Goal: Task Accomplishment & Management: Use online tool/utility

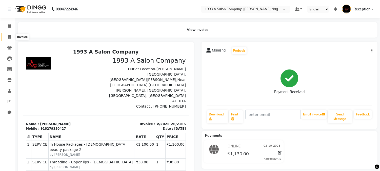
click at [9, 37] on icon at bounding box center [9, 37] width 3 height 4
select select "service"
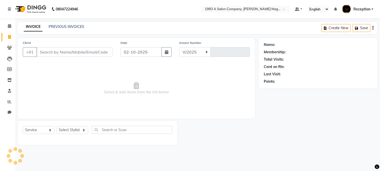
select select "144"
type input "2167"
click at [84, 132] on select "Select Stylist [PERSON_NAME] Mane [PERSON_NAME] [PERSON_NAME] Reception [PERSON…" at bounding box center [72, 130] width 32 height 8
select select "86362"
click at [56, 126] on select "Select Stylist [PERSON_NAME] Mane [PERSON_NAME] [PERSON_NAME] Reception [PERSON…" at bounding box center [72, 130] width 32 height 8
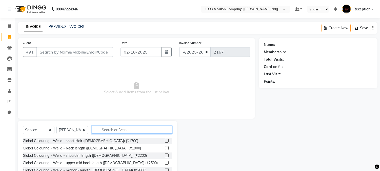
click at [111, 131] on input "text" at bounding box center [132, 130] width 80 height 8
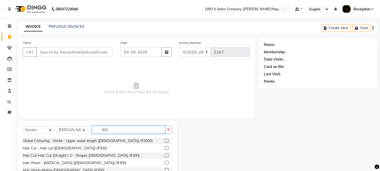
type input "300"
click at [165, 147] on label at bounding box center [167, 148] width 4 height 4
click at [165, 147] on input "checkbox" at bounding box center [166, 147] width 3 height 3
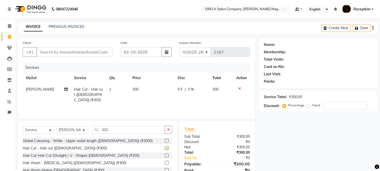
checkbox input "false"
click at [112, 130] on input "300" at bounding box center [128, 130] width 73 height 8
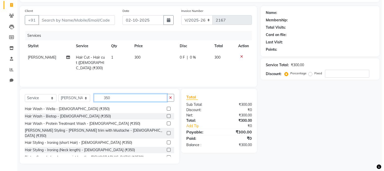
scroll to position [56, 0]
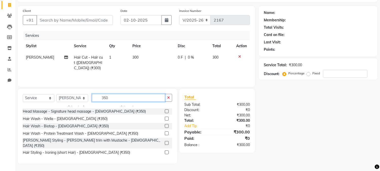
type input "350"
click at [165, 141] on label at bounding box center [167, 143] width 4 height 4
click at [165, 141] on input "checkbox" at bounding box center [166, 142] width 3 height 3
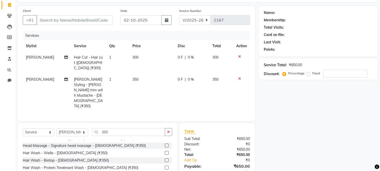
checkbox input "false"
click at [61, 18] on input "Client" at bounding box center [74, 20] width 76 height 10
type input "8"
type input "0"
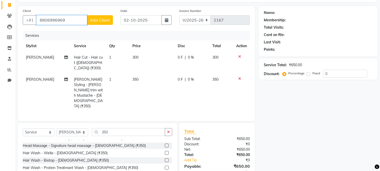
type input "8806996969"
click at [90, 18] on span "Add Client" at bounding box center [100, 19] width 20 height 5
select select "22"
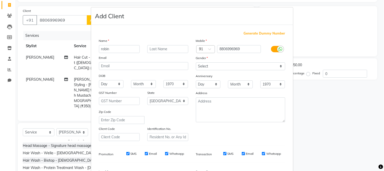
type input "robin"
click at [276, 66] on select "Select [DEMOGRAPHIC_DATA] [DEMOGRAPHIC_DATA] Other Prefer Not To Say" at bounding box center [240, 66] width 89 height 8
select select "[DEMOGRAPHIC_DATA]"
click at [196, 62] on select "Select [DEMOGRAPHIC_DATA] [DEMOGRAPHIC_DATA] Other Prefer Not To Say" at bounding box center [240, 66] width 89 height 8
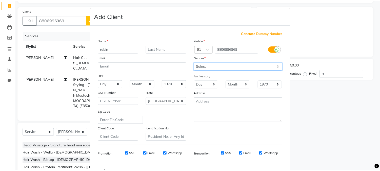
scroll to position [63, 0]
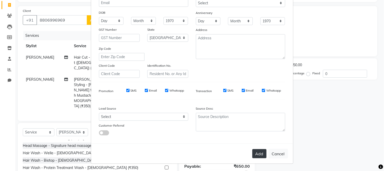
click at [261, 153] on button "Add" at bounding box center [259, 153] width 14 height 9
select select
select select "null"
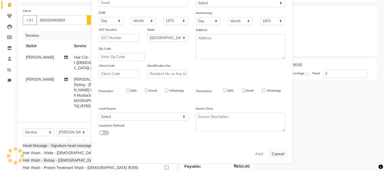
select select
checkbox input "false"
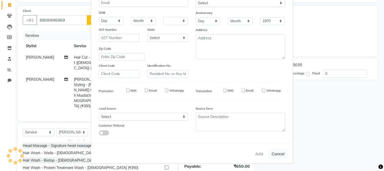
checkbox input "false"
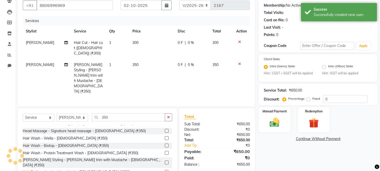
scroll to position [54, 0]
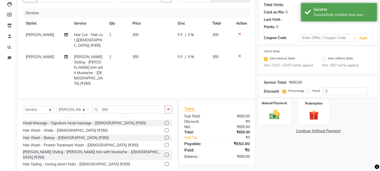
click at [279, 110] on img at bounding box center [274, 115] width 17 height 12
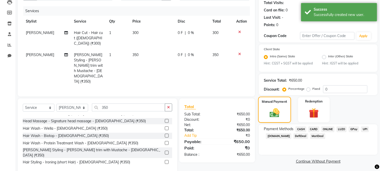
scroll to position [58, 0]
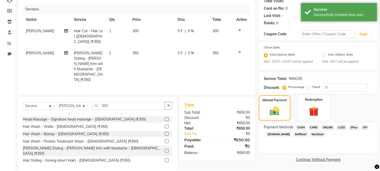
click at [330, 129] on span "ONLINE" at bounding box center [327, 127] width 13 height 6
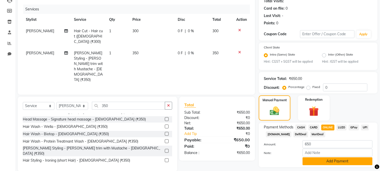
click at [352, 162] on button "Add Payment" at bounding box center [338, 161] width 70 height 8
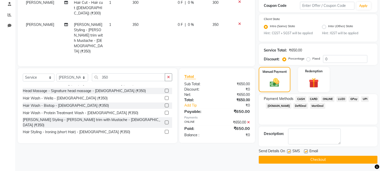
scroll to position [87, 0]
click at [343, 160] on button "Checkout" at bounding box center [318, 159] width 119 height 8
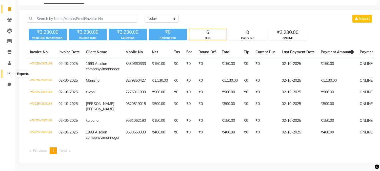
scroll to position [53, 0]
click at [9, 71] on span at bounding box center [9, 74] width 9 height 6
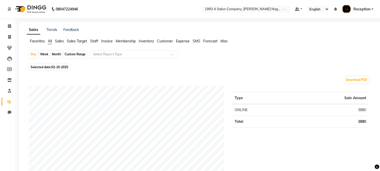
click at [55, 53] on div "Month" at bounding box center [57, 54] width 12 height 7
select select "10"
select select "2025"
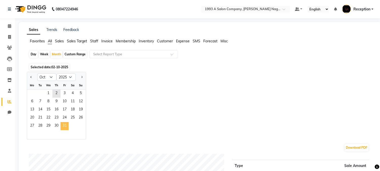
click at [62, 124] on span "31" at bounding box center [65, 126] width 8 height 8
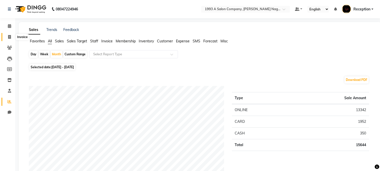
click at [9, 36] on icon at bounding box center [9, 37] width 3 height 4
select select "service"
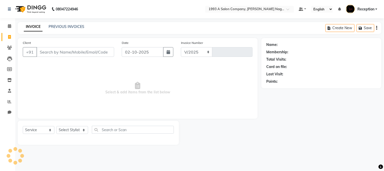
select select "144"
type input "2168"
